Goal: Task Accomplishment & Management: Complete application form

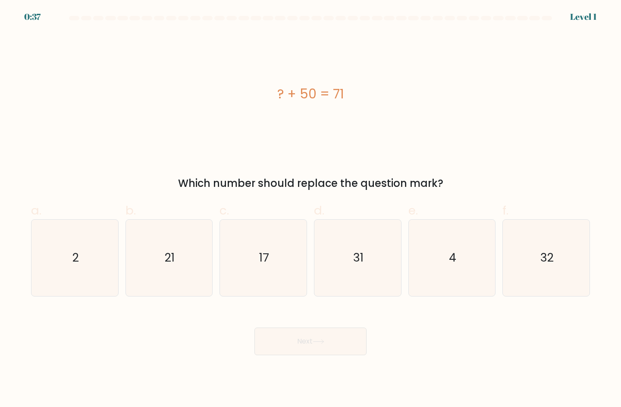
click at [351, 355] on button "Next" at bounding box center [311, 341] width 112 height 28
click at [337, 355] on button "Next" at bounding box center [311, 341] width 112 height 28
click at [160, 259] on icon "21" at bounding box center [169, 258] width 76 height 76
click at [311, 209] on input "b. 21" at bounding box center [311, 207] width 0 height 6
radio input "true"
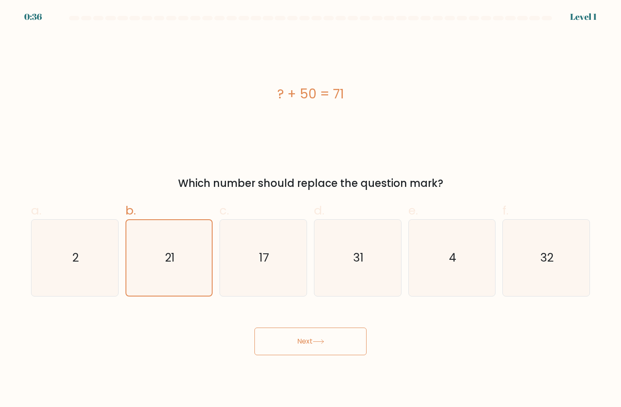
click at [335, 349] on button "Next" at bounding box center [311, 341] width 112 height 28
click at [343, 345] on button "Next" at bounding box center [311, 341] width 112 height 28
click at [338, 349] on button "Next" at bounding box center [311, 341] width 112 height 28
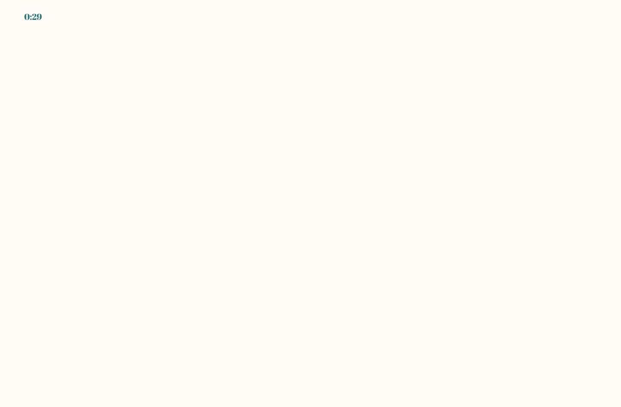
scroll to position [7, 0]
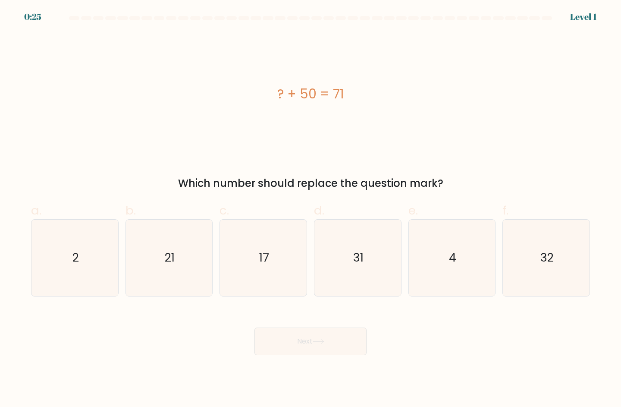
scroll to position [7, 0]
click at [145, 256] on icon "21" at bounding box center [169, 258] width 76 height 76
click at [311, 209] on input "b. 21" at bounding box center [311, 207] width 0 height 6
radio input "true"
click at [339, 349] on button "Next" at bounding box center [311, 341] width 112 height 28
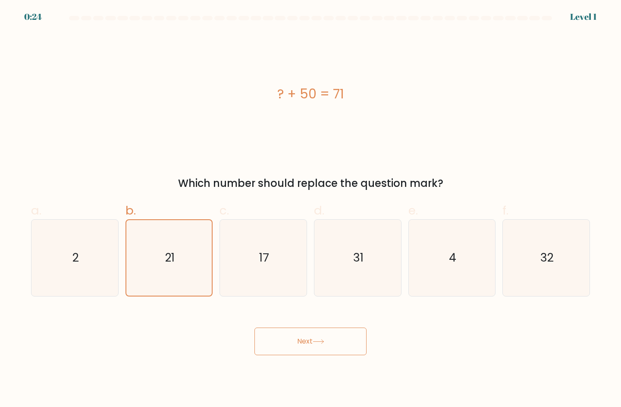
click at [329, 349] on button "Next" at bounding box center [311, 341] width 112 height 28
click at [334, 355] on button "Next" at bounding box center [311, 341] width 112 height 28
click at [334, 352] on button "Next" at bounding box center [311, 341] width 112 height 28
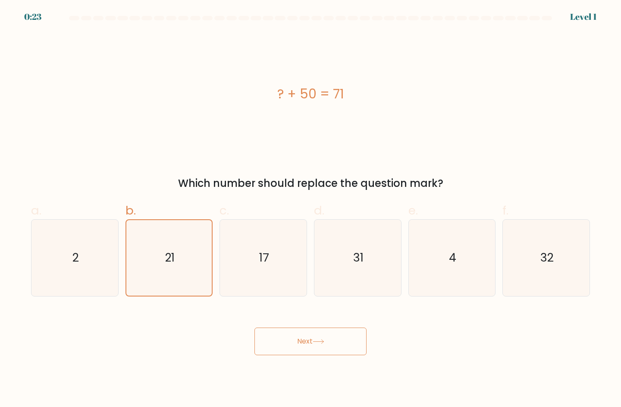
click at [332, 351] on button "Next" at bounding box center [311, 341] width 112 height 28
click at [335, 355] on button "Next" at bounding box center [311, 341] width 112 height 28
click at [334, 355] on button "Next" at bounding box center [311, 341] width 112 height 28
click at [337, 368] on body "0:19 Level 1 a." at bounding box center [310, 203] width 621 height 407
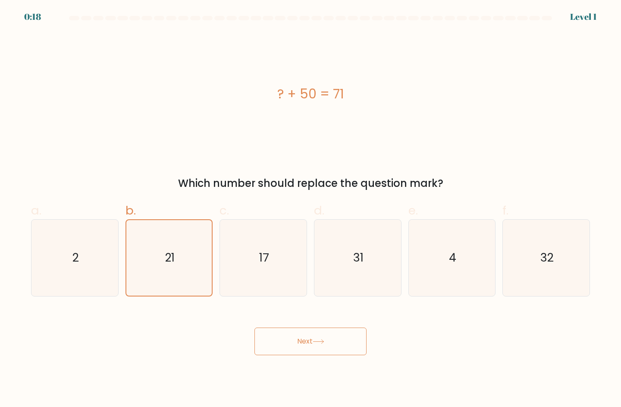
click at [337, 355] on button "Next" at bounding box center [311, 341] width 112 height 28
click at [341, 355] on button "Next" at bounding box center [311, 341] width 112 height 28
click at [337, 374] on body "0:17 Level 1 a." at bounding box center [310, 203] width 621 height 407
